Goal: Task Accomplishment & Management: Complete application form

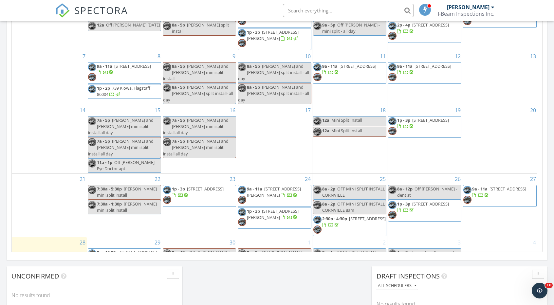
scroll to position [425, 0]
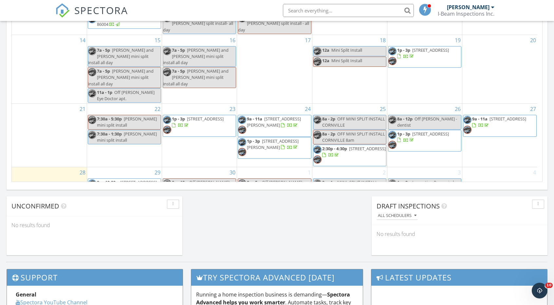
click at [427, 179] on span "Inspection Puma circle" at bounding box center [434, 182] width 44 height 6
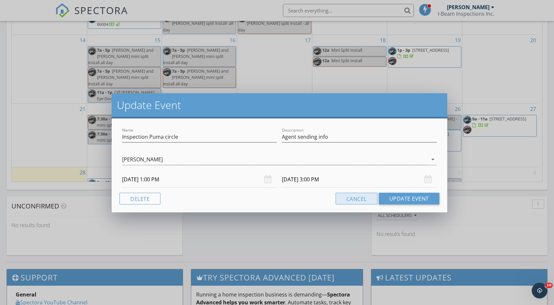
click at [353, 199] on button "Cancel" at bounding box center [356, 199] width 42 height 12
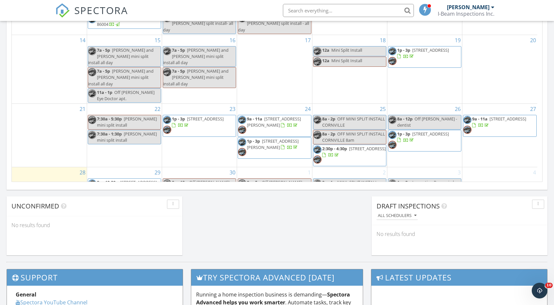
click at [430, 179] on span "Inspection Puma circle" at bounding box center [434, 182] width 44 height 6
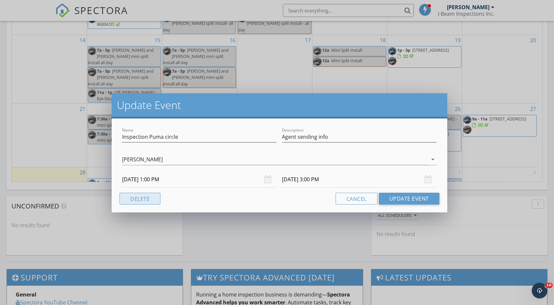
click at [142, 199] on button "Delete" at bounding box center [139, 199] width 41 height 12
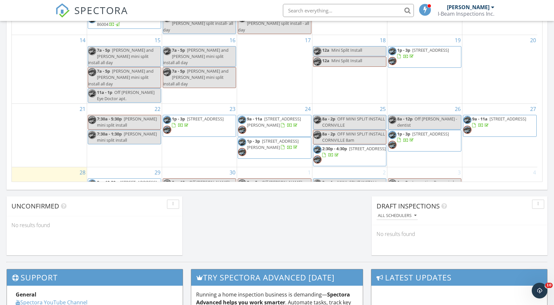
click at [426, 179] on div "1p - 3p Inspection Puma circle" at bounding box center [422, 182] width 68 height 6
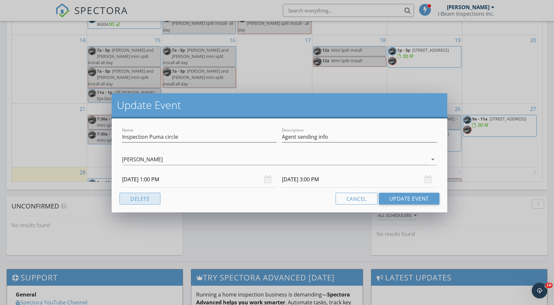
click at [143, 199] on button "Delete" at bounding box center [139, 199] width 41 height 12
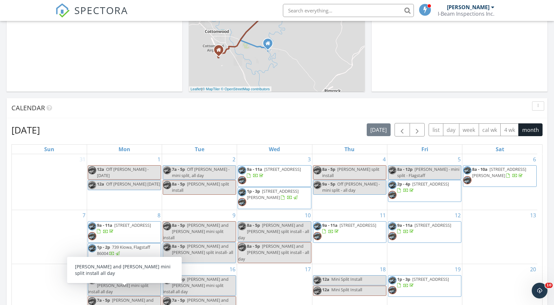
scroll to position [0, 0]
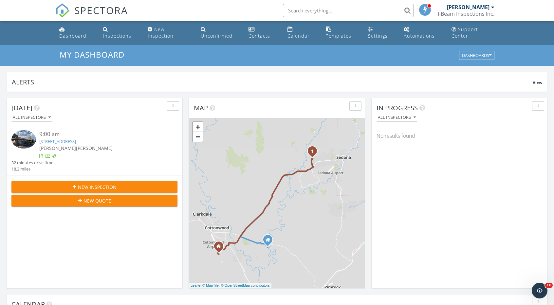
click at [101, 185] on span "New Inspection" at bounding box center [97, 187] width 39 height 7
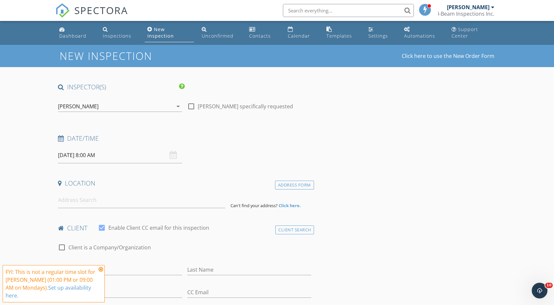
click at [125, 155] on input "[DATE] 8:00 AM" at bounding box center [120, 155] width 124 height 16
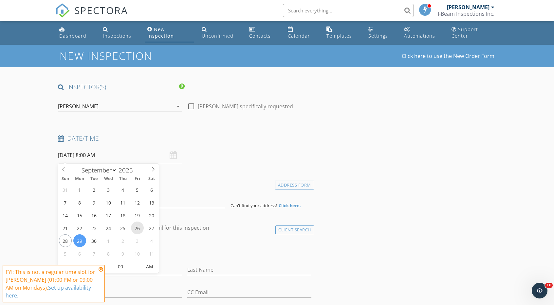
scroll to position [33, 0]
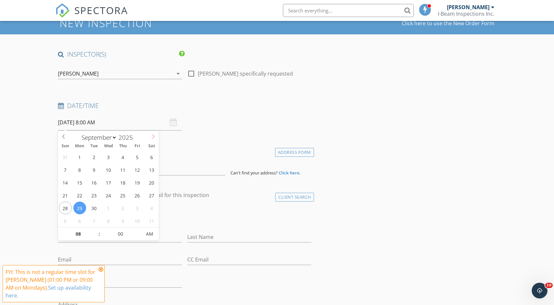
select select "9"
click at [154, 137] on icon at bounding box center [153, 136] width 5 height 5
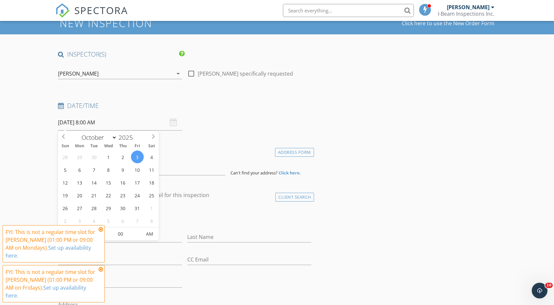
click at [98, 233] on span ":" at bounding box center [99, 233] width 2 height 13
type input "10/03/2025 8:00 PM"
click at [150, 232] on span "PM" at bounding box center [150, 233] width 18 height 13
type input "09"
type input "10/03/2025 9:00 PM"
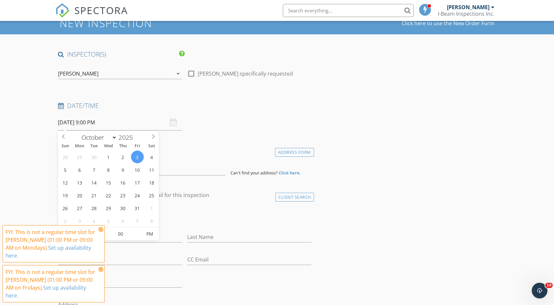
click at [96, 230] on span at bounding box center [96, 230] width 5 height 7
type input "10"
type input "10/03/2025 10:00 PM"
click at [96, 230] on span at bounding box center [96, 230] width 5 height 7
type input "11"
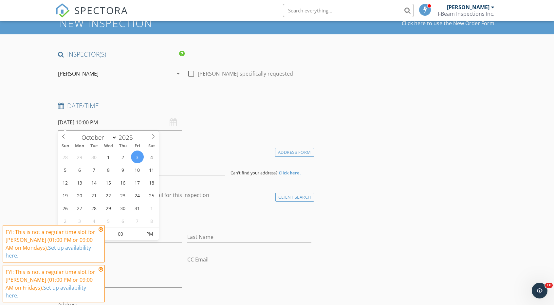
type input "10/03/2025 11:00 PM"
click at [96, 230] on span at bounding box center [96, 230] width 5 height 7
type input "12"
type input "10/03/2025 12:00 AM"
click at [96, 230] on span at bounding box center [96, 230] width 5 height 7
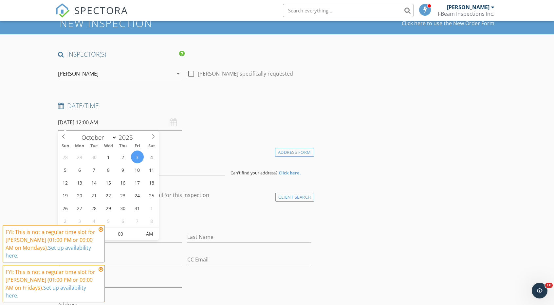
type input "01"
type input "10/03/2025 1:00 AM"
click at [96, 230] on span at bounding box center [96, 230] width 5 height 7
type input "02"
type input "10/03/2025 2:00 AM"
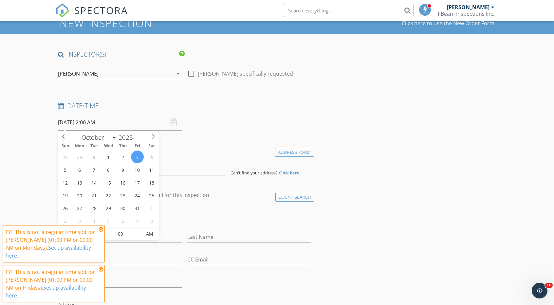
click at [96, 230] on span at bounding box center [96, 230] width 5 height 7
type input "01"
click at [96, 236] on span at bounding box center [96, 237] width 5 height 7
type input "[DATE] 1:00 PM"
click at [152, 235] on span "AM" at bounding box center [150, 233] width 18 height 13
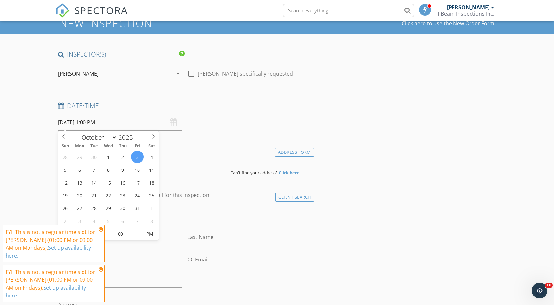
click at [101, 232] on icon at bounding box center [100, 229] width 5 height 5
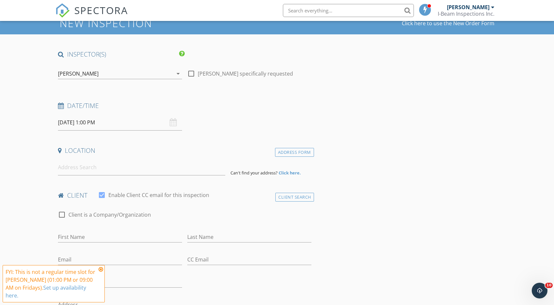
click at [101, 272] on icon at bounding box center [100, 269] width 5 height 5
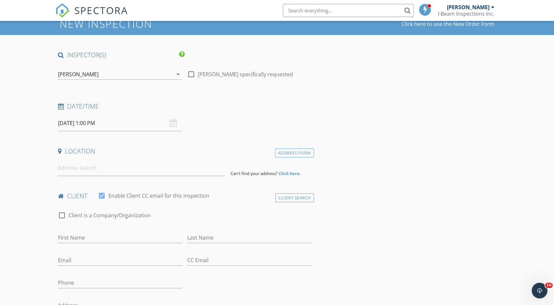
scroll to position [0, 0]
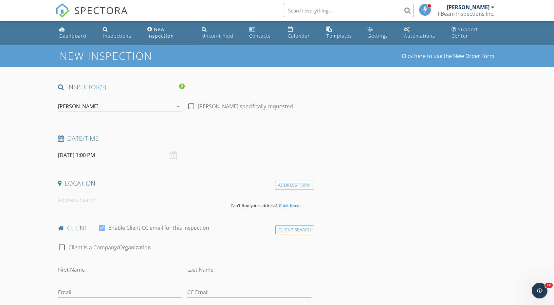
click at [175, 106] on icon "arrow_drop_down" at bounding box center [178, 106] width 8 height 8
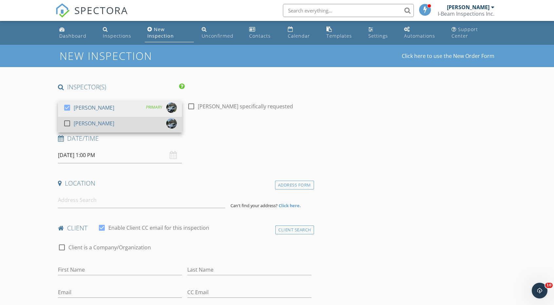
click at [67, 125] on div at bounding box center [67, 123] width 11 height 11
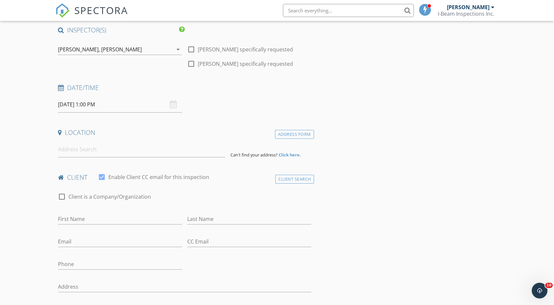
scroll to position [65, 0]
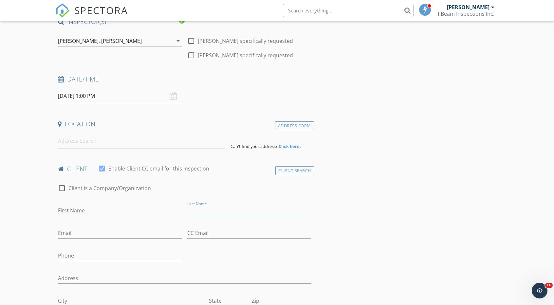
click at [203, 208] on input "Last Name" at bounding box center [249, 210] width 124 height 11
paste input "Heydon"
type input "Heydon"
click at [91, 213] on input "First Name" at bounding box center [120, 210] width 124 height 11
paste input "[PERSON_NAME]"
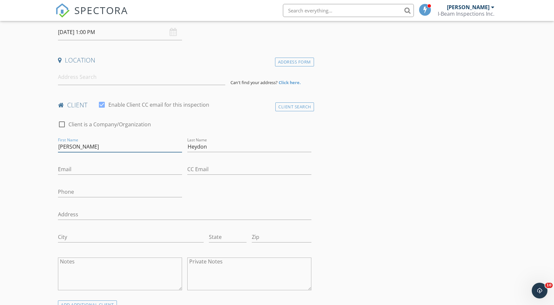
scroll to position [196, 0]
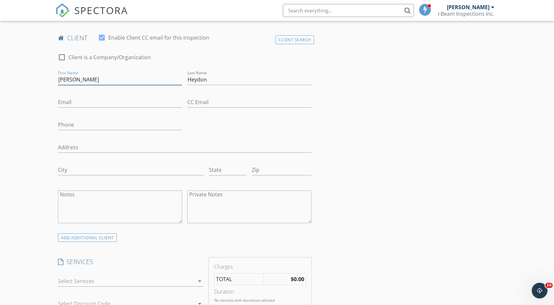
type input "[PERSON_NAME]"
click at [94, 104] on input "Email" at bounding box center [120, 102] width 124 height 11
paste input "[PERSON_NAME][EMAIL_ADDRESS][PERSON_NAME][DOMAIN_NAME]"
type input "[PERSON_NAME][EMAIL_ADDRESS][PERSON_NAME][DOMAIN_NAME]"
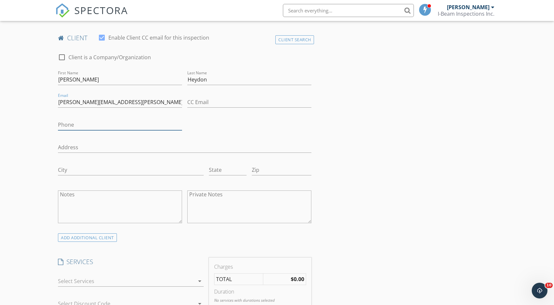
click at [75, 122] on input "Phone" at bounding box center [120, 124] width 124 height 11
paste input "[PHONE_NUMBER]"
type input "[PHONE_NUMBER]"
click at [82, 145] on input "Address" at bounding box center [184, 147] width 253 height 11
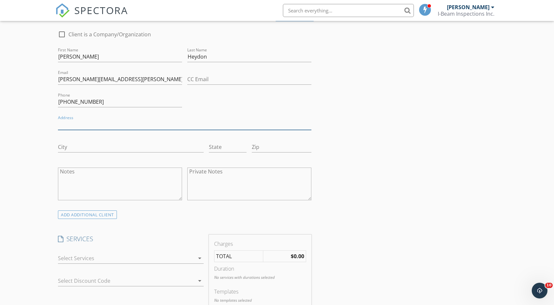
scroll to position [229, 0]
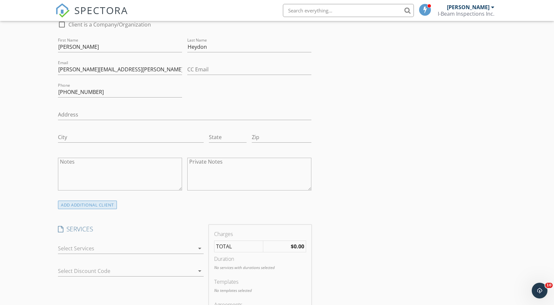
click at [92, 205] on div "ADD ADDITIONAL client" at bounding box center [87, 205] width 59 height 9
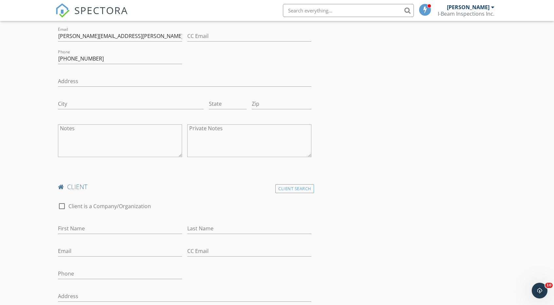
scroll to position [327, 0]
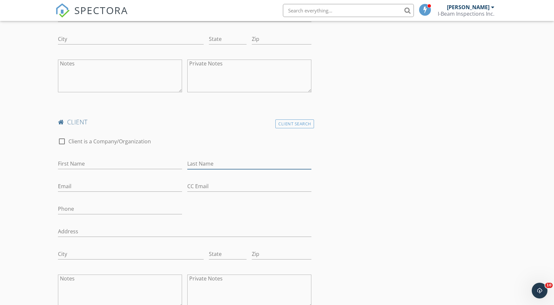
click at [198, 161] on input "Last Name" at bounding box center [249, 163] width 124 height 11
paste input "[PERSON_NAME]"
type input "[PERSON_NAME]"
click at [75, 163] on input "First Name" at bounding box center [120, 163] width 124 height 11
paste input "[PERSON_NAME]"
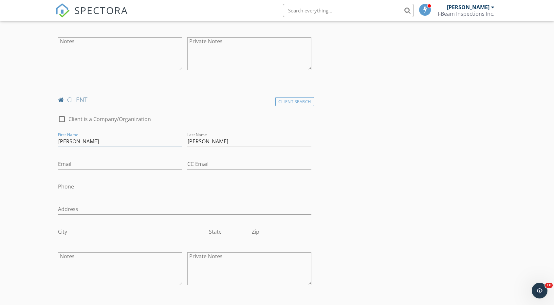
scroll to position [360, 0]
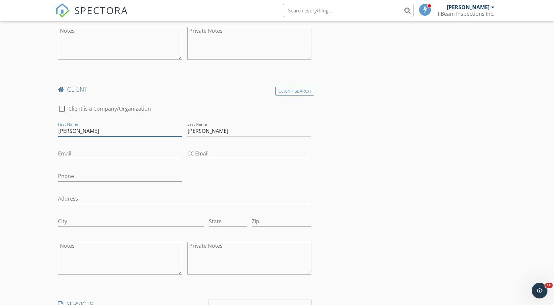
type input "[PERSON_NAME]"
click at [66, 154] on input "Email" at bounding box center [120, 153] width 124 height 11
paste input "[EMAIL_ADDRESS][PERSON_NAME][DOMAIN_NAME]"
type input "[EMAIL_ADDRESS][PERSON_NAME][DOMAIN_NAME]"
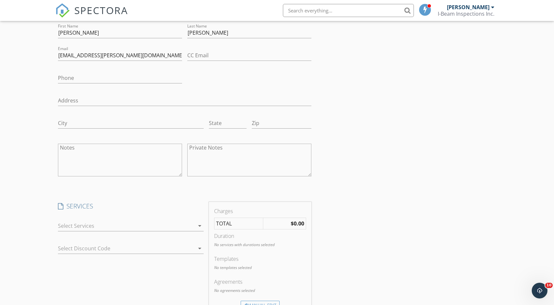
scroll to position [556, 0]
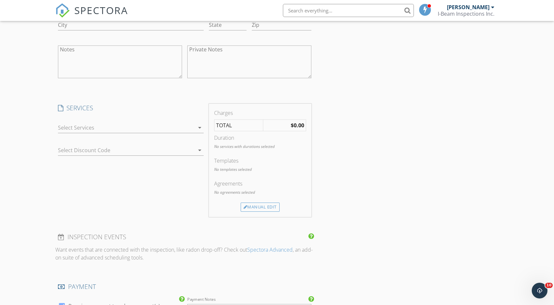
click at [201, 125] on icon "arrow_drop_down" at bounding box center [200, 128] width 8 height 8
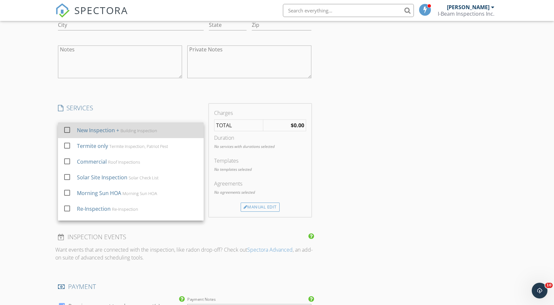
click at [66, 128] on div at bounding box center [67, 129] width 11 height 11
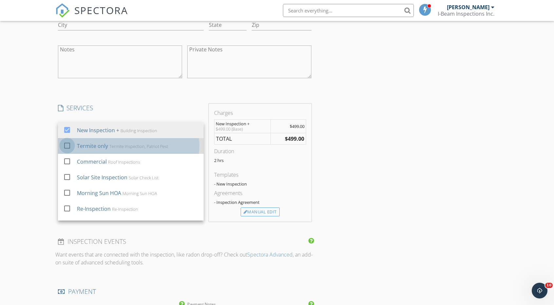
click at [65, 144] on div at bounding box center [67, 145] width 11 height 11
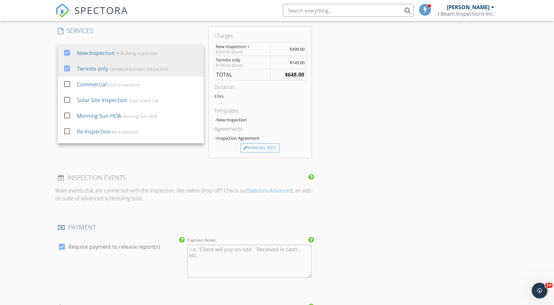
scroll to position [654, 0]
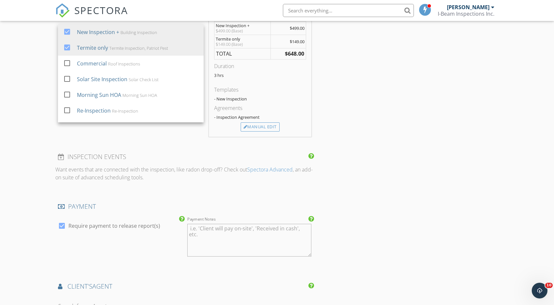
click at [417, 102] on div "INSPECTOR(S) check_box Tom Teeters PRIMARY check_box John Grider Tom Teeters, J…" at bounding box center [276, 32] width 443 height 1209
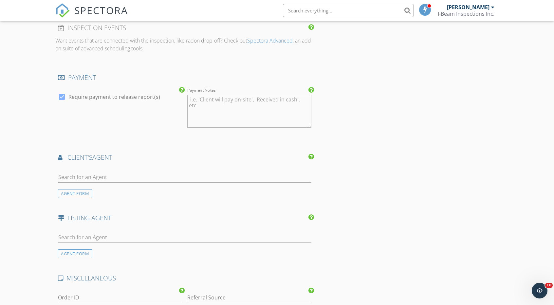
scroll to position [818, 0]
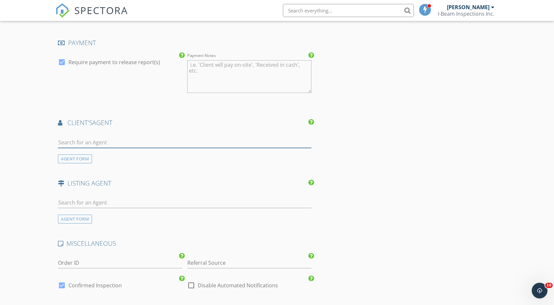
click at [146, 141] on input "text" at bounding box center [184, 142] width 253 height 11
paste input "Kathy Masters-Jaeckel"
type input "Kathy Masters-Jaeckel"
click at [69, 157] on div "AGENT FORM" at bounding box center [75, 158] width 34 height 9
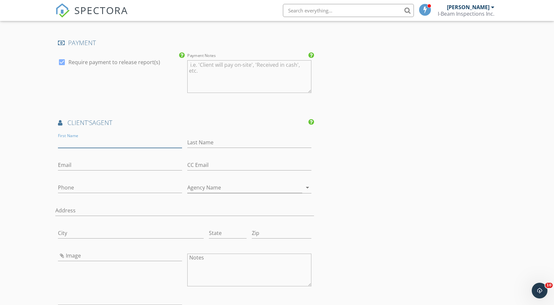
click at [77, 138] on input "First Name" at bounding box center [120, 142] width 124 height 11
paste input "Kathy Masters-Jaeckel"
type input "Kathy Masters-Jaeckel"
click at [212, 138] on input "Last Name" at bounding box center [249, 142] width 124 height 11
paste input "Kathy Masters-Jaeckel"
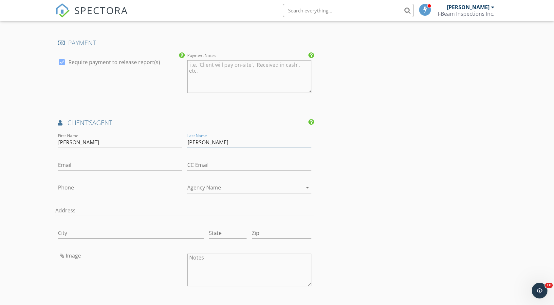
click at [223, 141] on input "Kathy Masters-Jaeckel" at bounding box center [249, 142] width 124 height 11
type input "[PERSON_NAME]"
click at [114, 140] on input "Kathy Masters-Jaeckel" at bounding box center [120, 142] width 124 height 11
type input "[PERSON_NAME]"
click at [87, 161] on input "Email" at bounding box center [120, 165] width 124 height 11
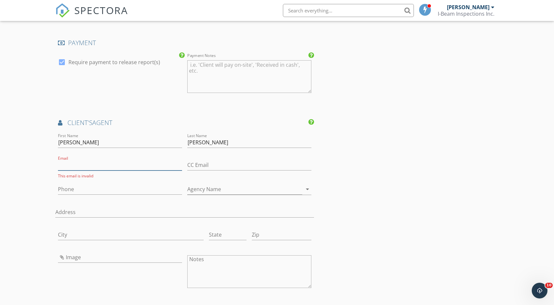
paste input "[EMAIL_ADDRESS][DOMAIN_NAME]"
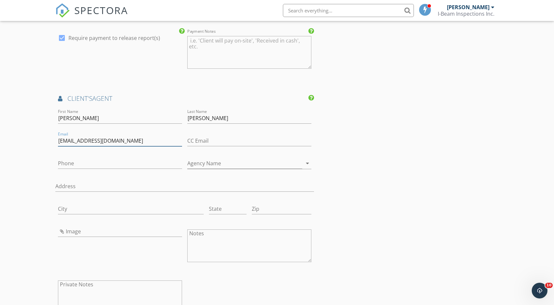
scroll to position [851, 0]
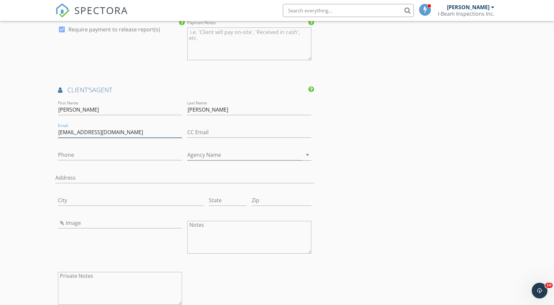
type input "[EMAIL_ADDRESS][DOMAIN_NAME]"
click at [74, 150] on input "Phone" at bounding box center [120, 155] width 124 height 11
paste input "[PHONE_NUMBER]"
type input "[PHONE_NUMBER]"
click at [277, 152] on input "Agency Name" at bounding box center [244, 155] width 115 height 11
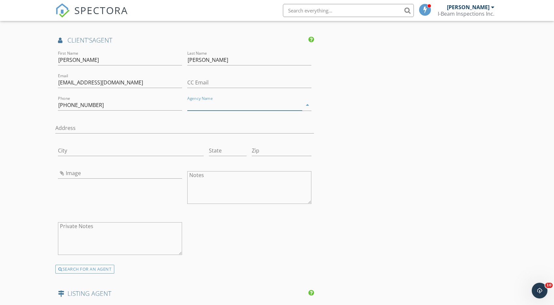
scroll to position [916, 0]
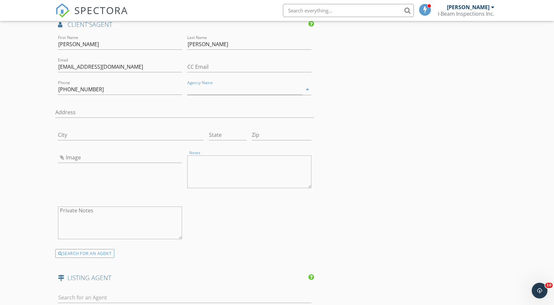
click at [224, 168] on textarea "Notes" at bounding box center [249, 171] width 124 height 33
paste textarea "[PHONE_NUMBER]"
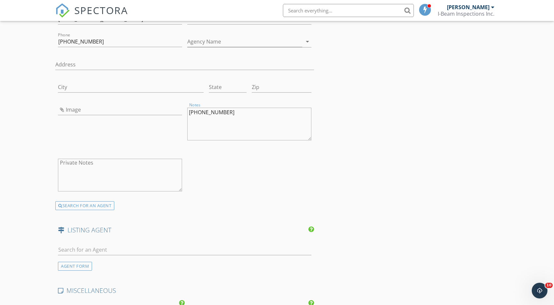
scroll to position [883, 0]
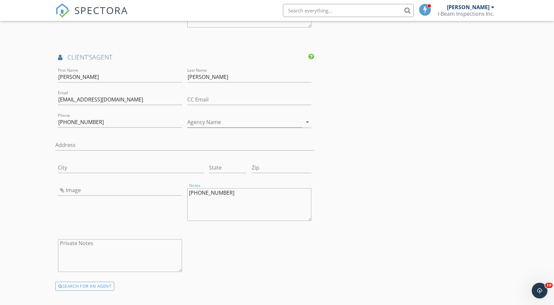
type textarea "[PHONE_NUMBER]"
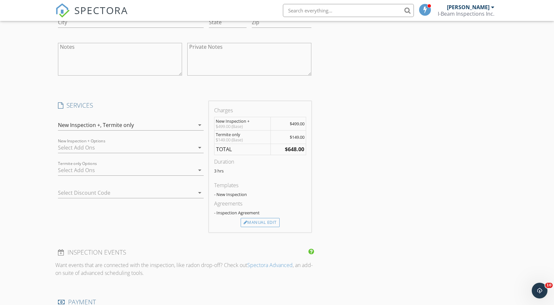
scroll to position [556, 0]
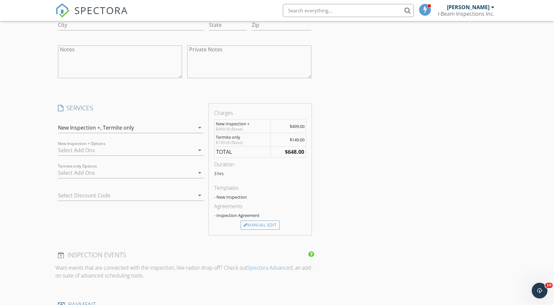
click at [200, 147] on icon "arrow_drop_down" at bounding box center [200, 150] width 8 height 8
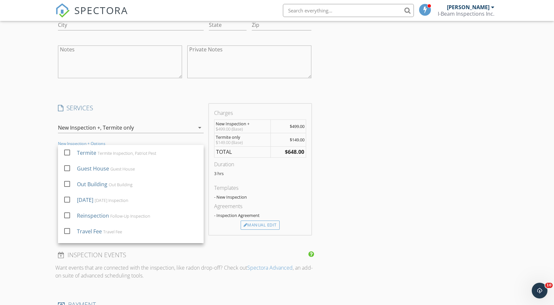
click at [34, 125] on div "New Inspection Click here to use the New Order Form INSPECTOR(S) check_box Tom …" at bounding box center [277, 216] width 554 height 1455
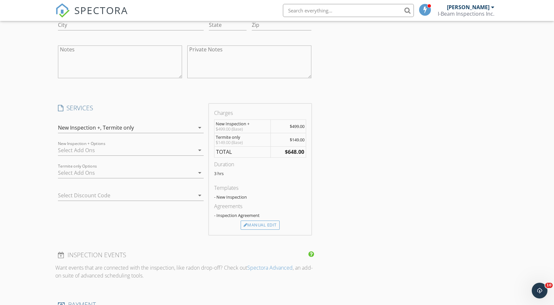
click at [198, 126] on icon "arrow_drop_down" at bounding box center [200, 128] width 8 height 8
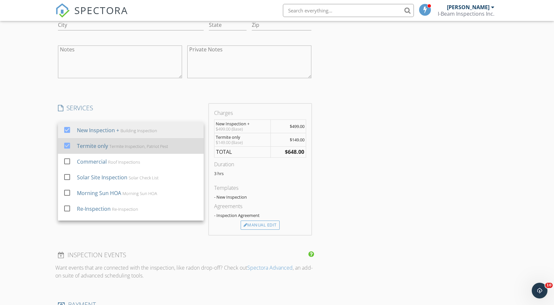
click at [67, 141] on div at bounding box center [67, 145] width 11 height 11
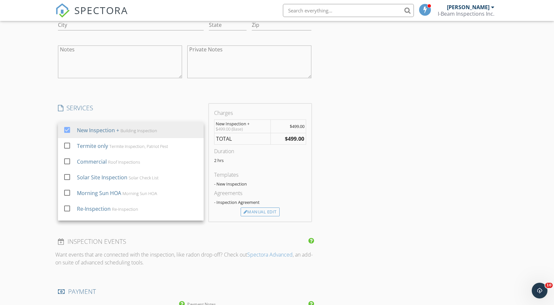
click at [28, 136] on div "New Inspection Click here to use the New Order Form INSPECTOR(S) check_box Tom …" at bounding box center [277, 210] width 554 height 1442
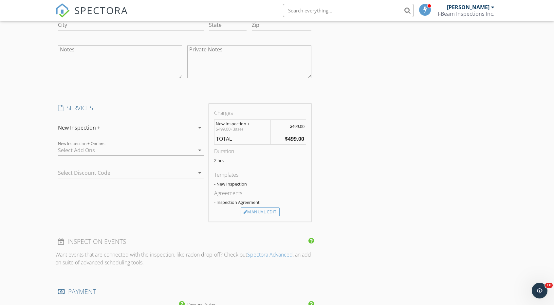
click at [198, 148] on icon "arrow_drop_down" at bounding box center [200, 150] width 8 height 8
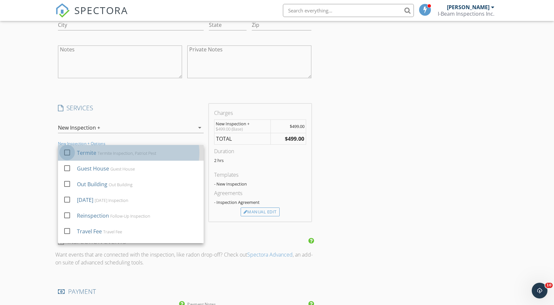
click at [69, 151] on div at bounding box center [67, 152] width 11 height 11
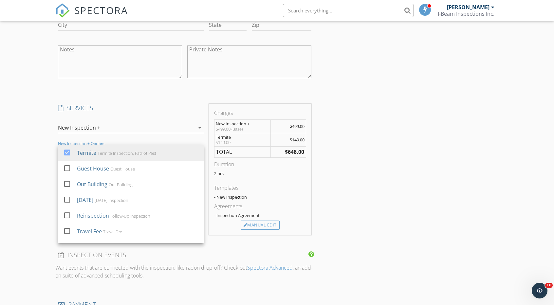
click at [30, 135] on div "New Inspection Click here to use the New Order Form INSPECTOR(S) check_box Tom …" at bounding box center [277, 216] width 554 height 1455
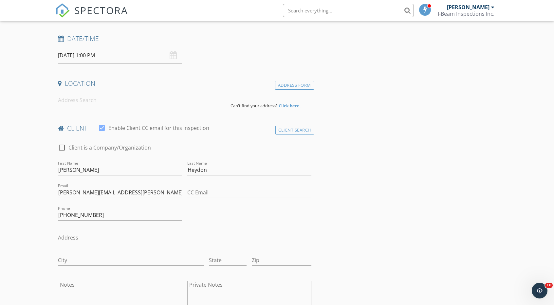
scroll to position [33, 0]
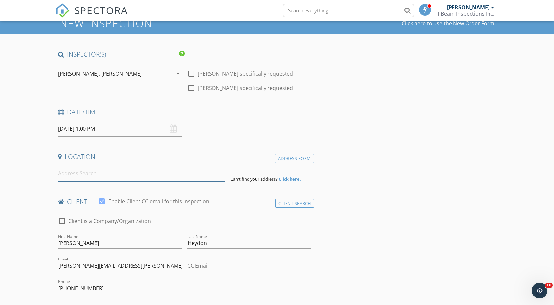
click at [79, 172] on input at bounding box center [141, 174] width 167 height 16
paste input "2042 S. Puma Circle"
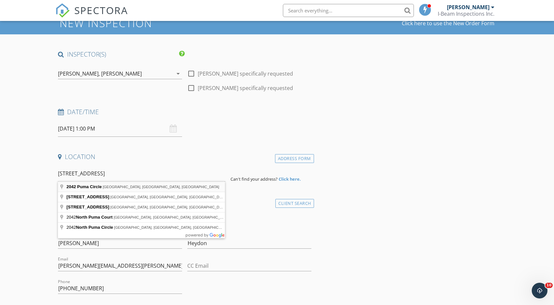
type input "2042 Puma Circle, Cottonwood, AZ, USA"
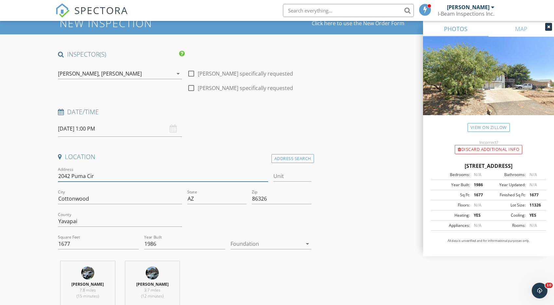
click at [72, 176] on input "2042 Puma Cir" at bounding box center [163, 176] width 210 height 11
type input "[STREET_ADDRESS]"
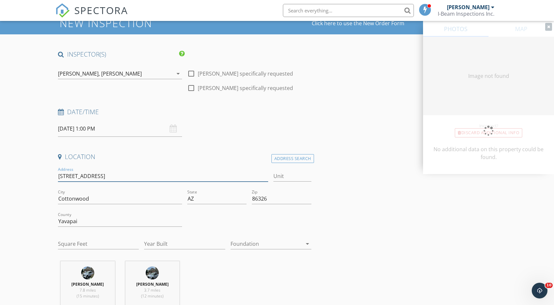
type input "[STREET_ADDRESS]"
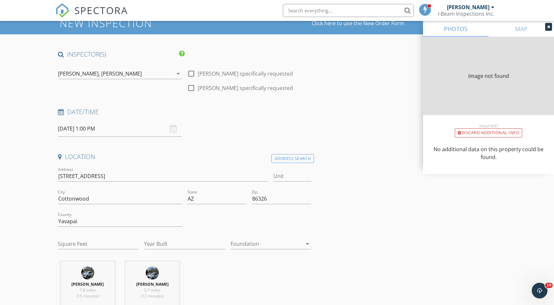
type input "1677"
type input "1986"
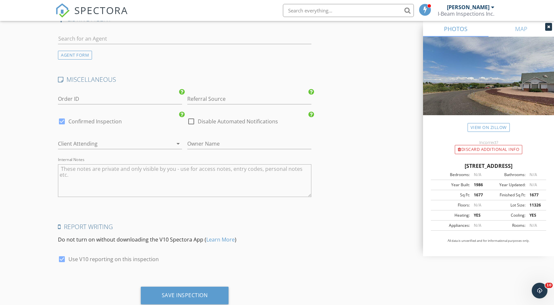
scroll to position [1325, 0]
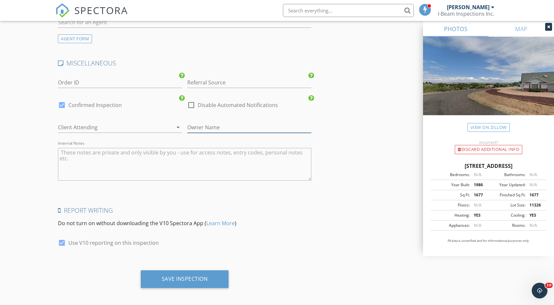
click at [224, 124] on input "text" at bounding box center [249, 127] width 124 height 11
click at [167, 124] on div at bounding box center [169, 127] width 8 height 8
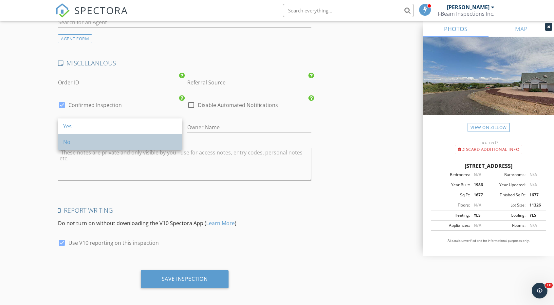
click at [90, 141] on div "No" at bounding box center [120, 142] width 114 height 8
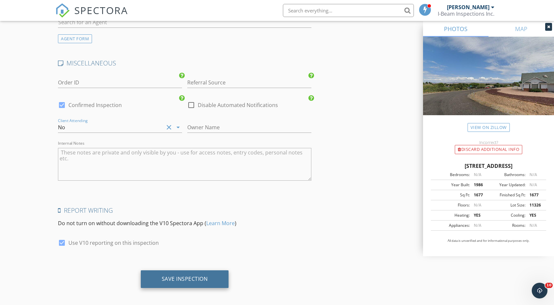
click at [189, 276] on div "Save Inspection" at bounding box center [185, 279] width 46 height 7
